Goal: Transaction & Acquisition: Purchase product/service

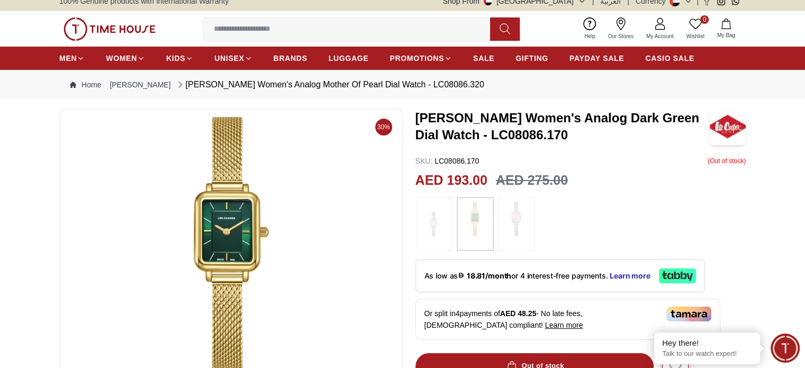
scroll to position [106, 0]
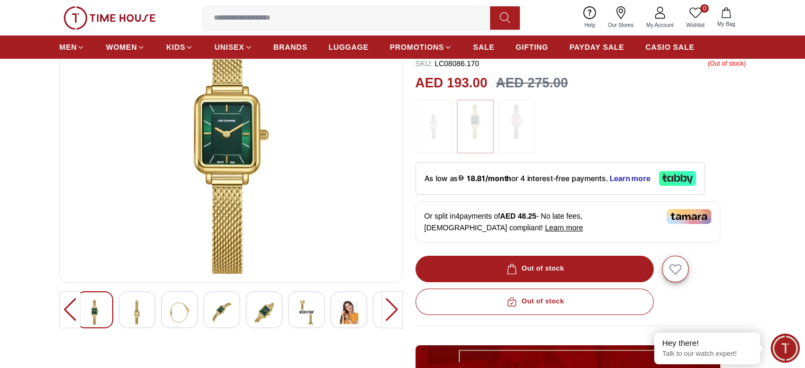
click at [147, 317] on div at bounding box center [137, 309] width 37 height 37
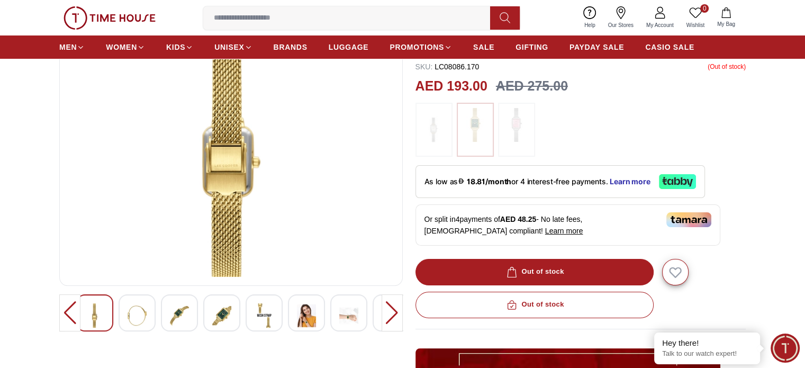
scroll to position [159, 0]
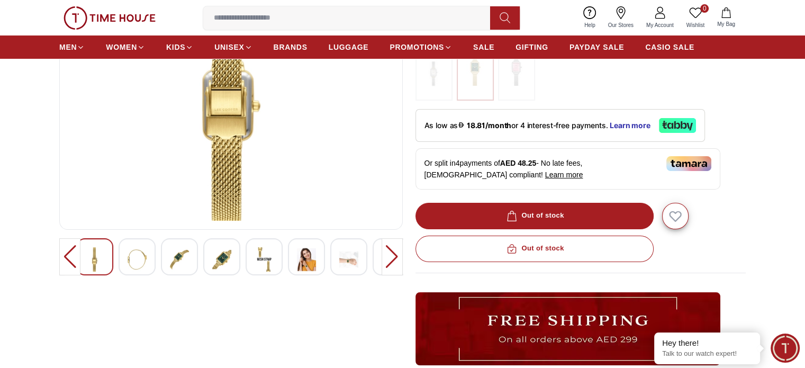
click at [224, 267] on img at bounding box center [221, 259] width 19 height 24
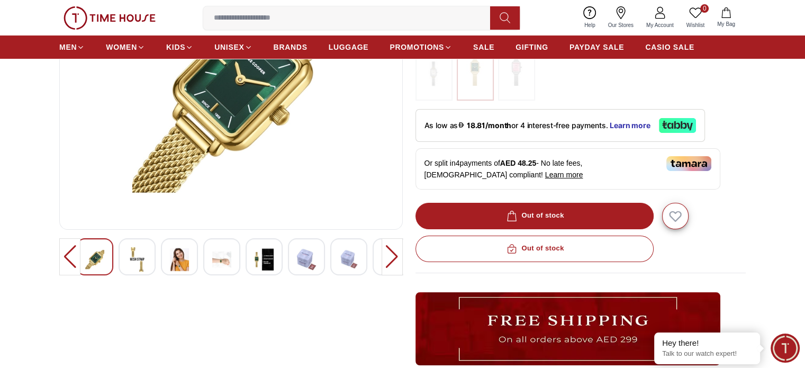
click at [294, 254] on div at bounding box center [306, 256] width 37 height 37
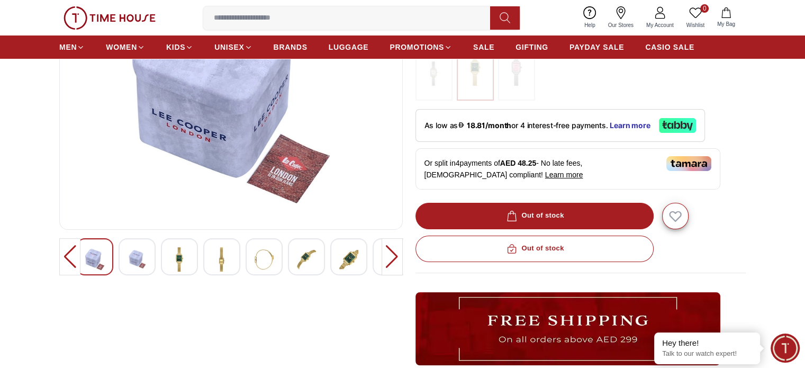
scroll to position [106, 0]
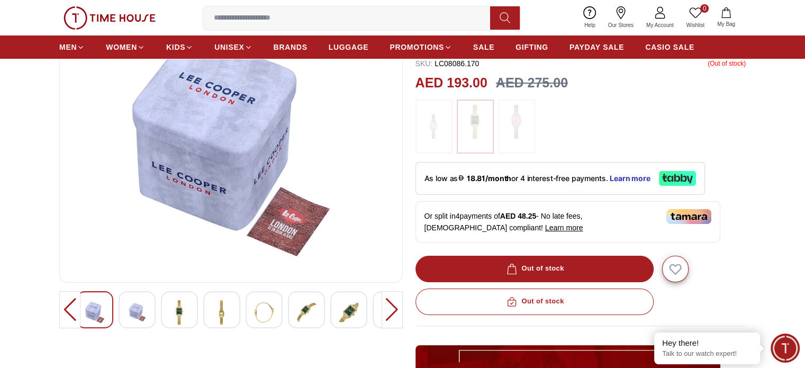
click at [170, 313] on img at bounding box center [179, 312] width 19 height 24
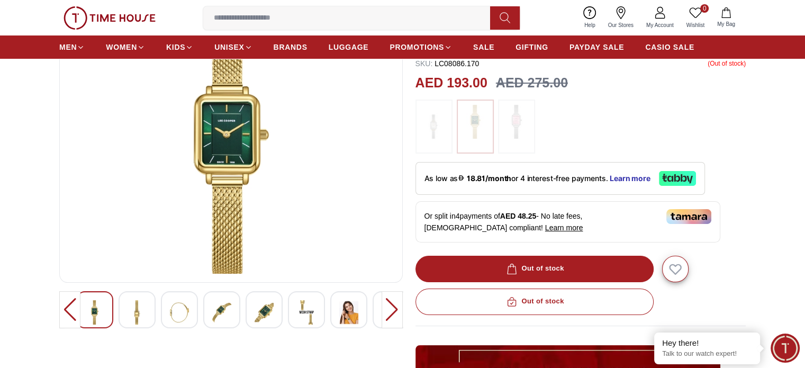
click at [176, 313] on img at bounding box center [179, 312] width 19 height 24
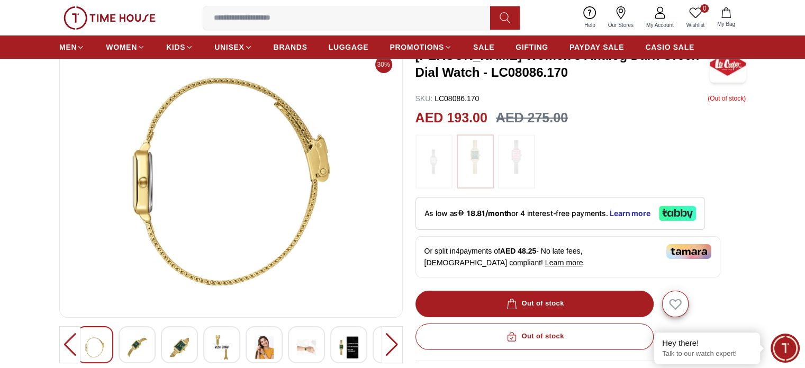
scroll to position [53, 0]
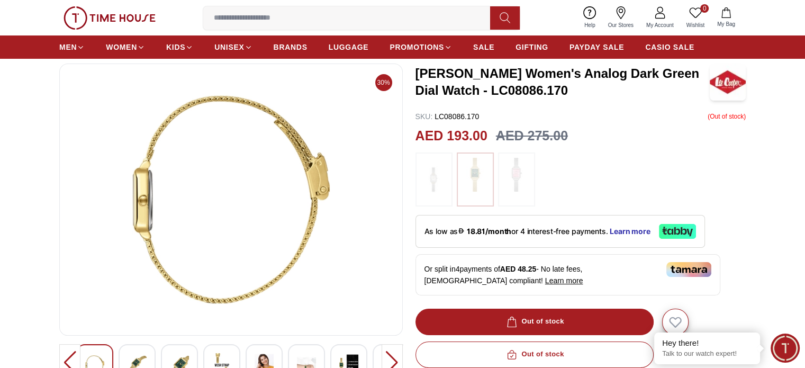
click at [268, 354] on img at bounding box center [264, 365] width 19 height 24
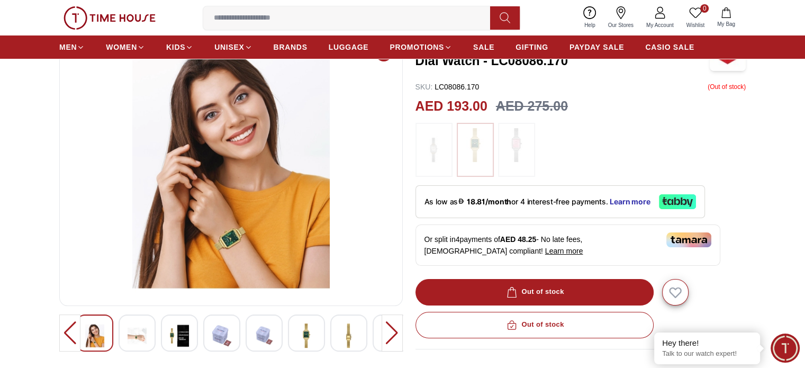
scroll to position [106, 0]
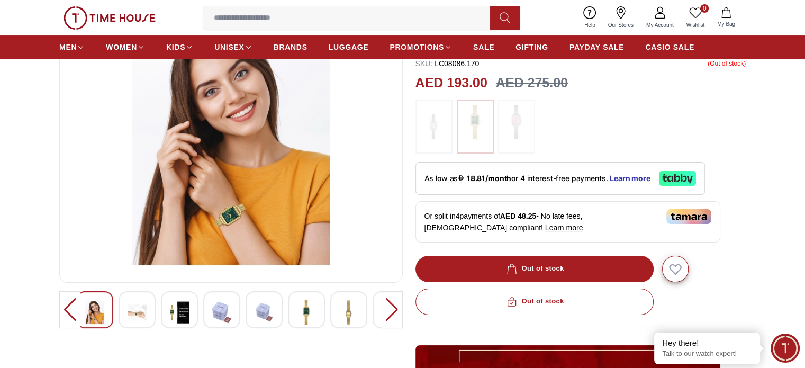
click at [352, 315] on img at bounding box center [348, 312] width 19 height 24
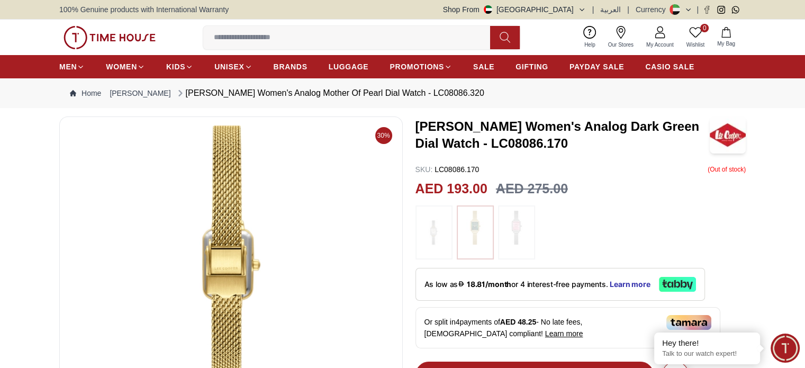
scroll to position [212, 0]
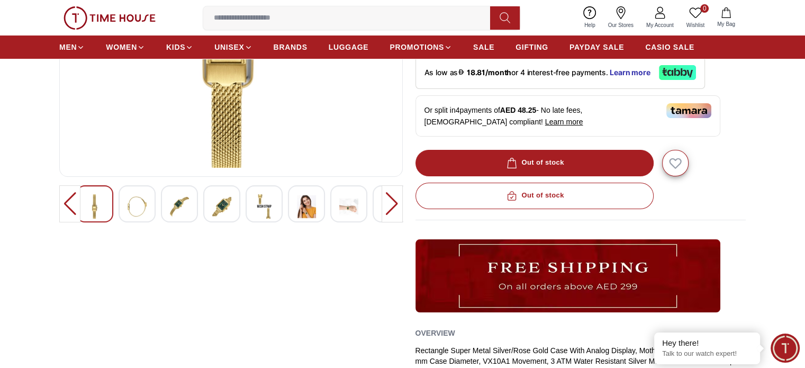
click at [399, 212] on div at bounding box center [392, 203] width 21 height 37
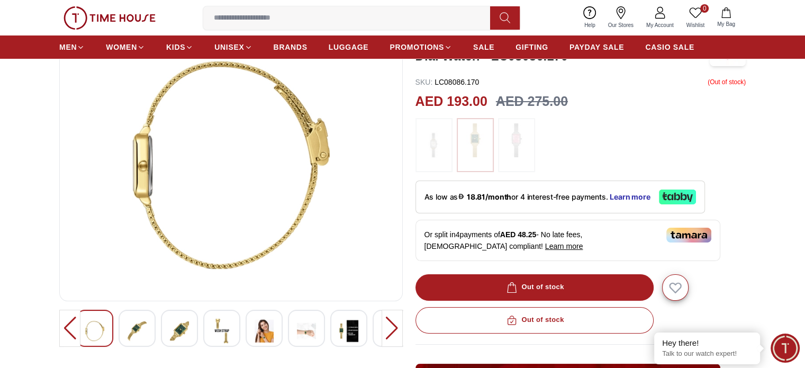
scroll to position [106, 0]
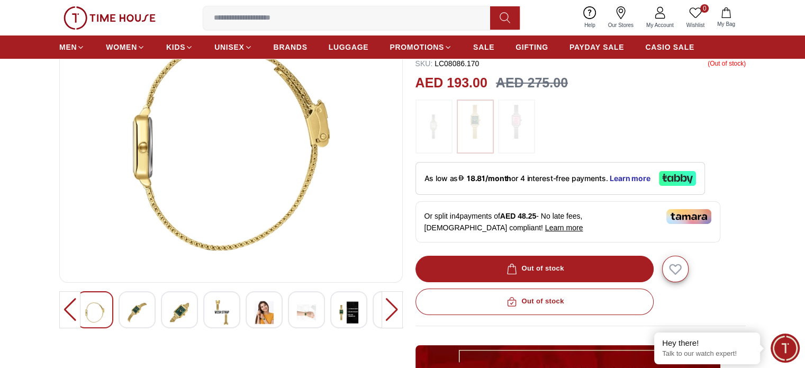
click at [150, 317] on div at bounding box center [137, 309] width 37 height 37
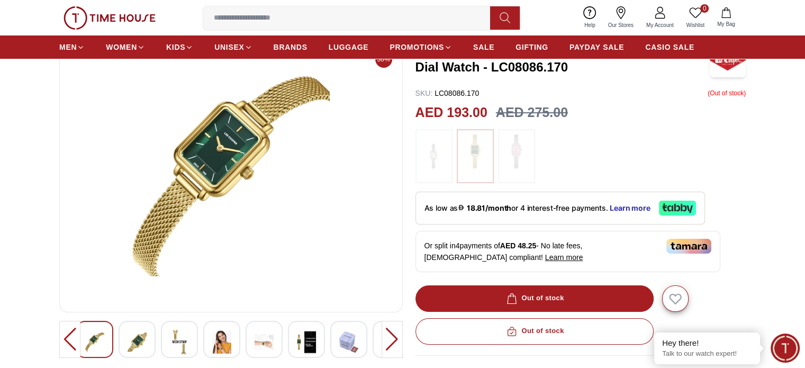
scroll to position [53, 0]
